Goal: Check status: Check status

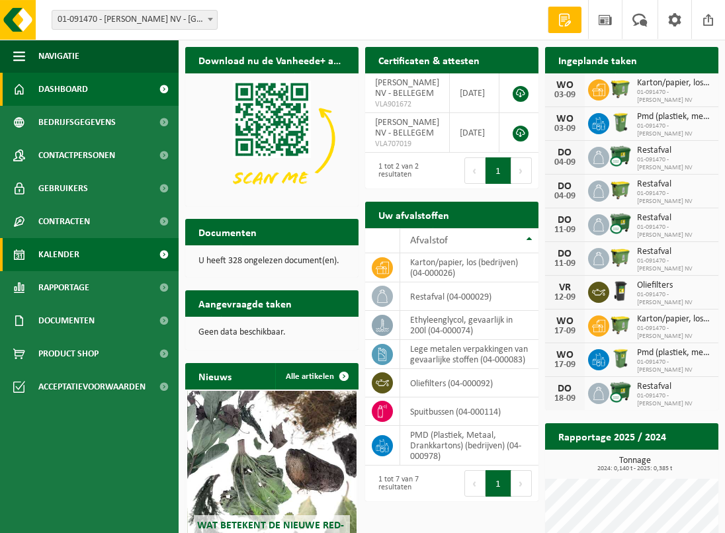
click at [81, 251] on link "Kalender" at bounding box center [89, 254] width 179 height 33
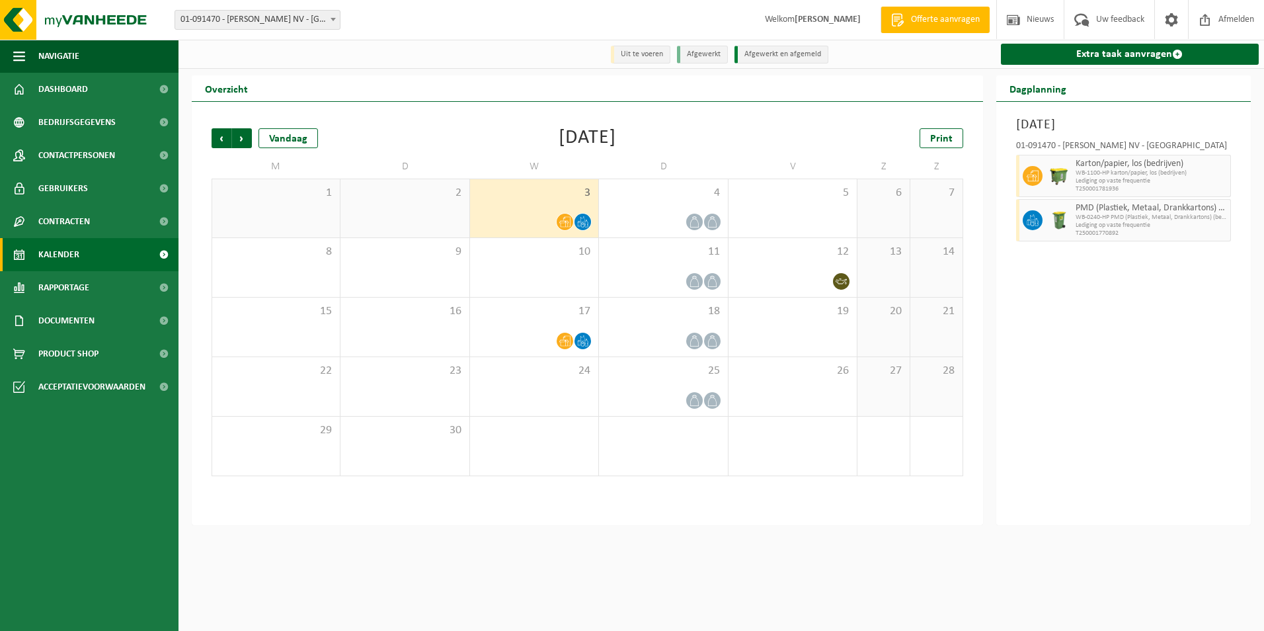
click at [724, 343] on div "Woensdag 3 september 2025 01-091470 - MYLLE H. NV - BELLEGEM Karton/papier, los…" at bounding box center [1123, 313] width 255 height 423
click at [724, 267] on div "Woensdag 3 september 2025 01-091470 - MYLLE H. NV - BELLEGEM Karton/papier, los…" at bounding box center [1123, 313] width 255 height 423
click at [77, 285] on span "Rapportage" at bounding box center [63, 287] width 51 height 33
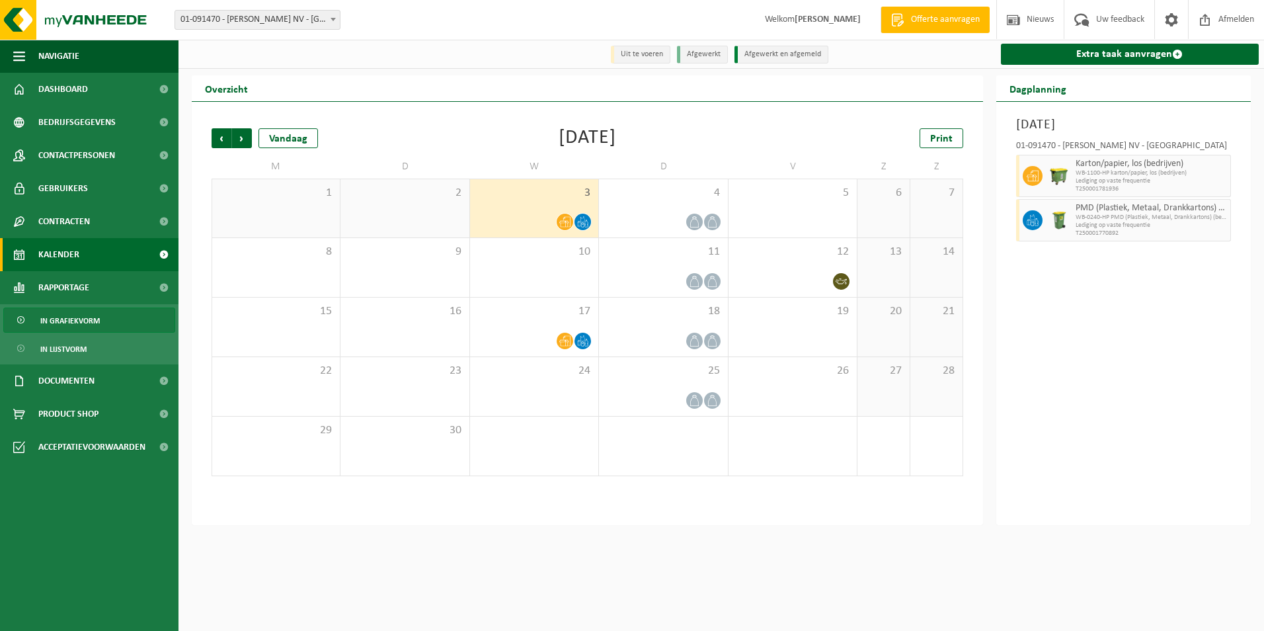
click at [89, 321] on span "In grafiekvorm" at bounding box center [70, 320] width 60 height 25
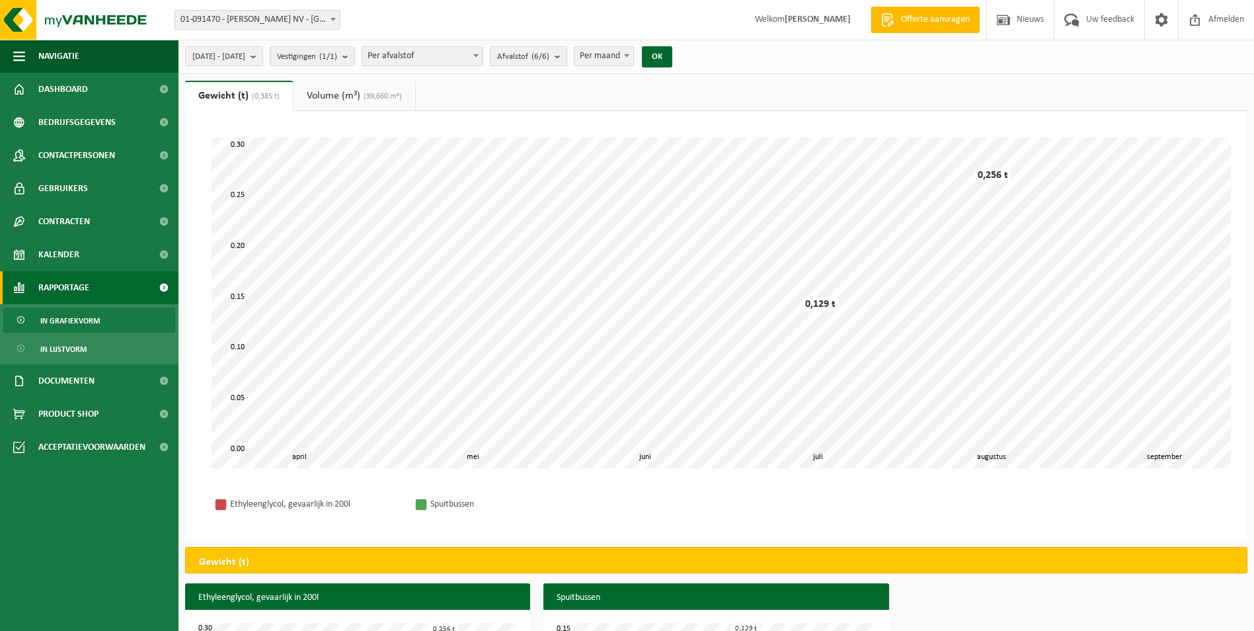
click at [366, 95] on span "(39,660 m³)" at bounding box center [381, 97] width 42 height 8
